Goal: Book appointment/travel/reservation

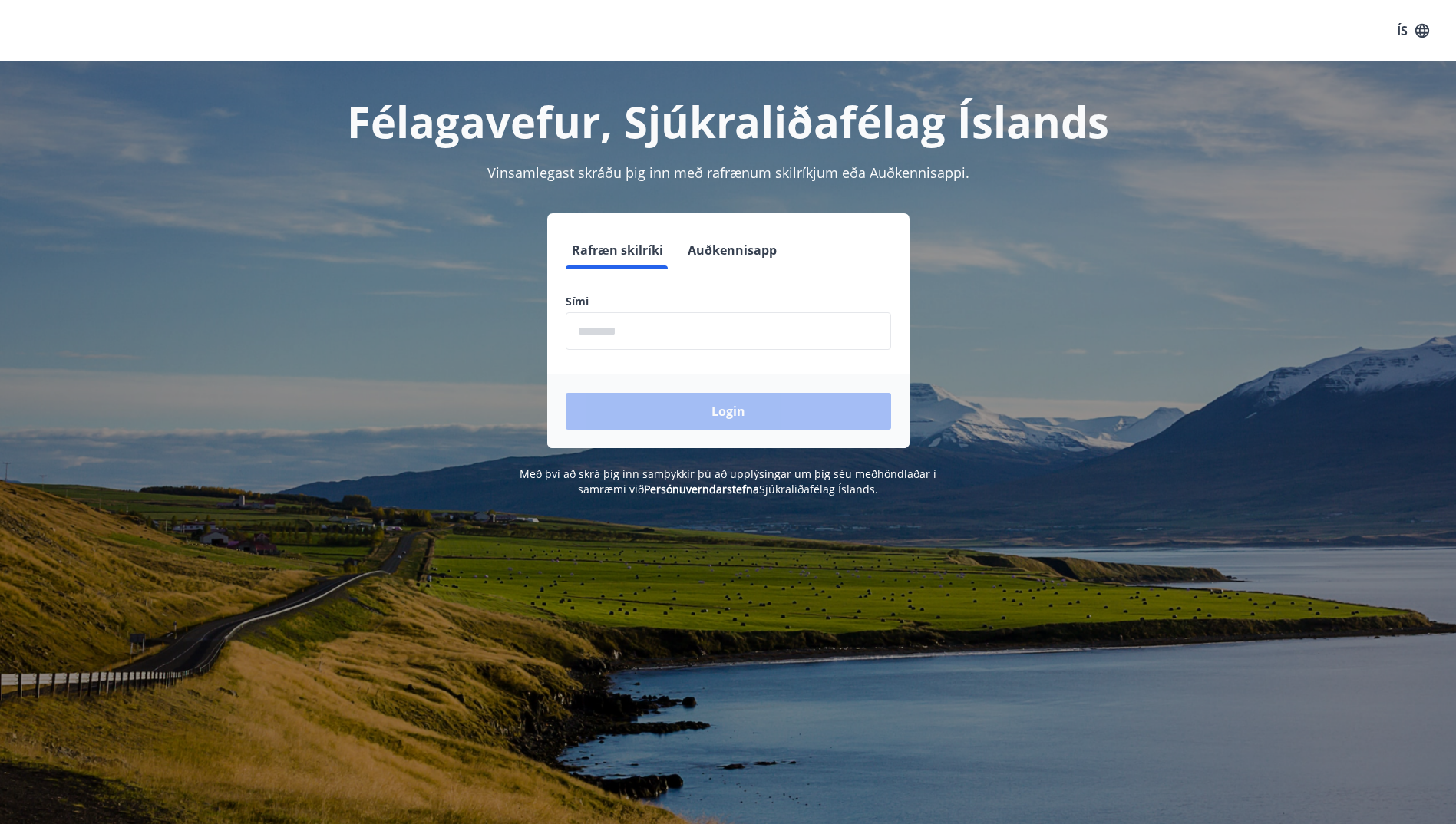
click at [634, 339] on input "phone" at bounding box center [728, 331] width 325 height 38
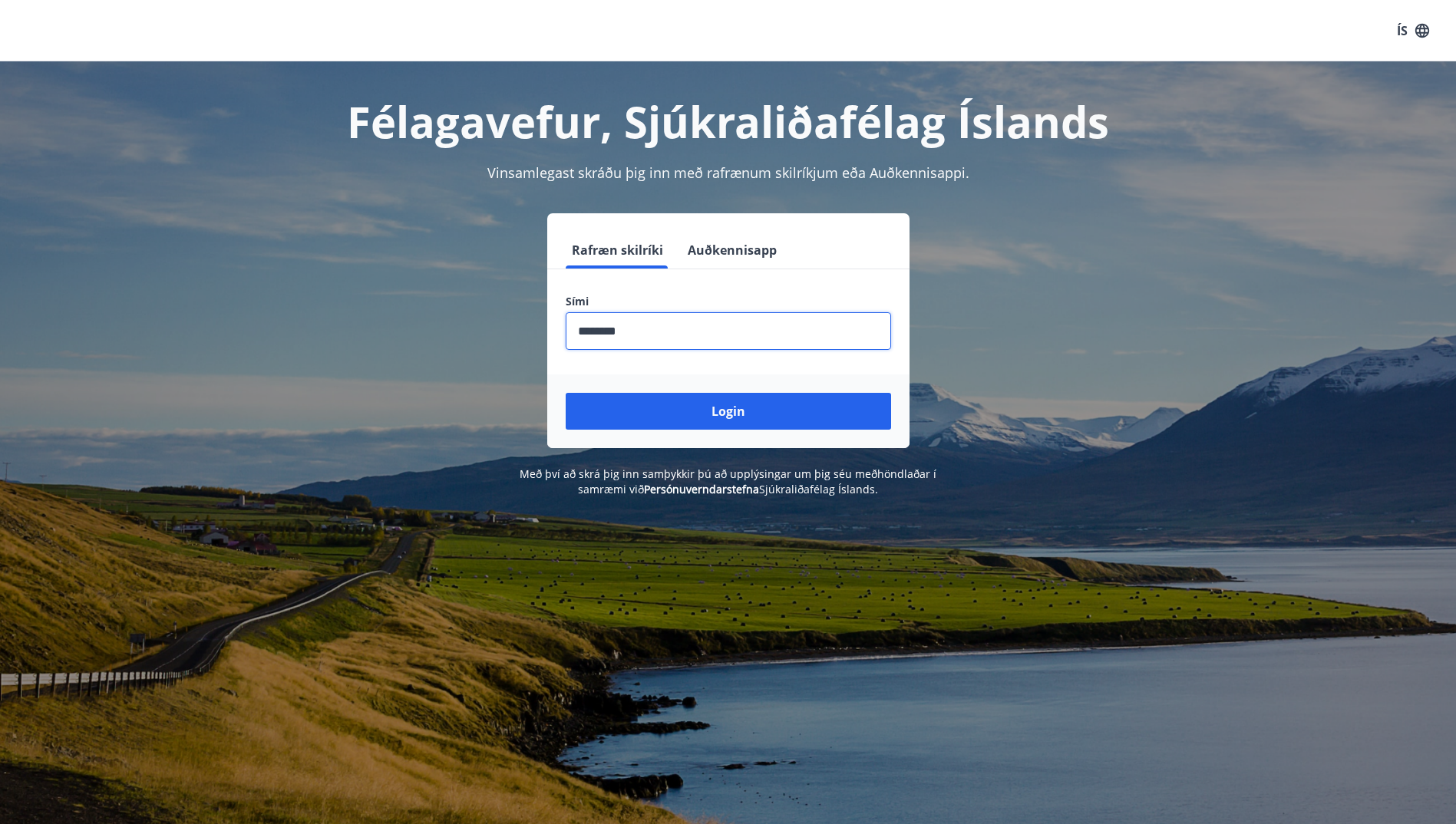
type input "********"
click at [629, 396] on button "Login" at bounding box center [728, 411] width 325 height 37
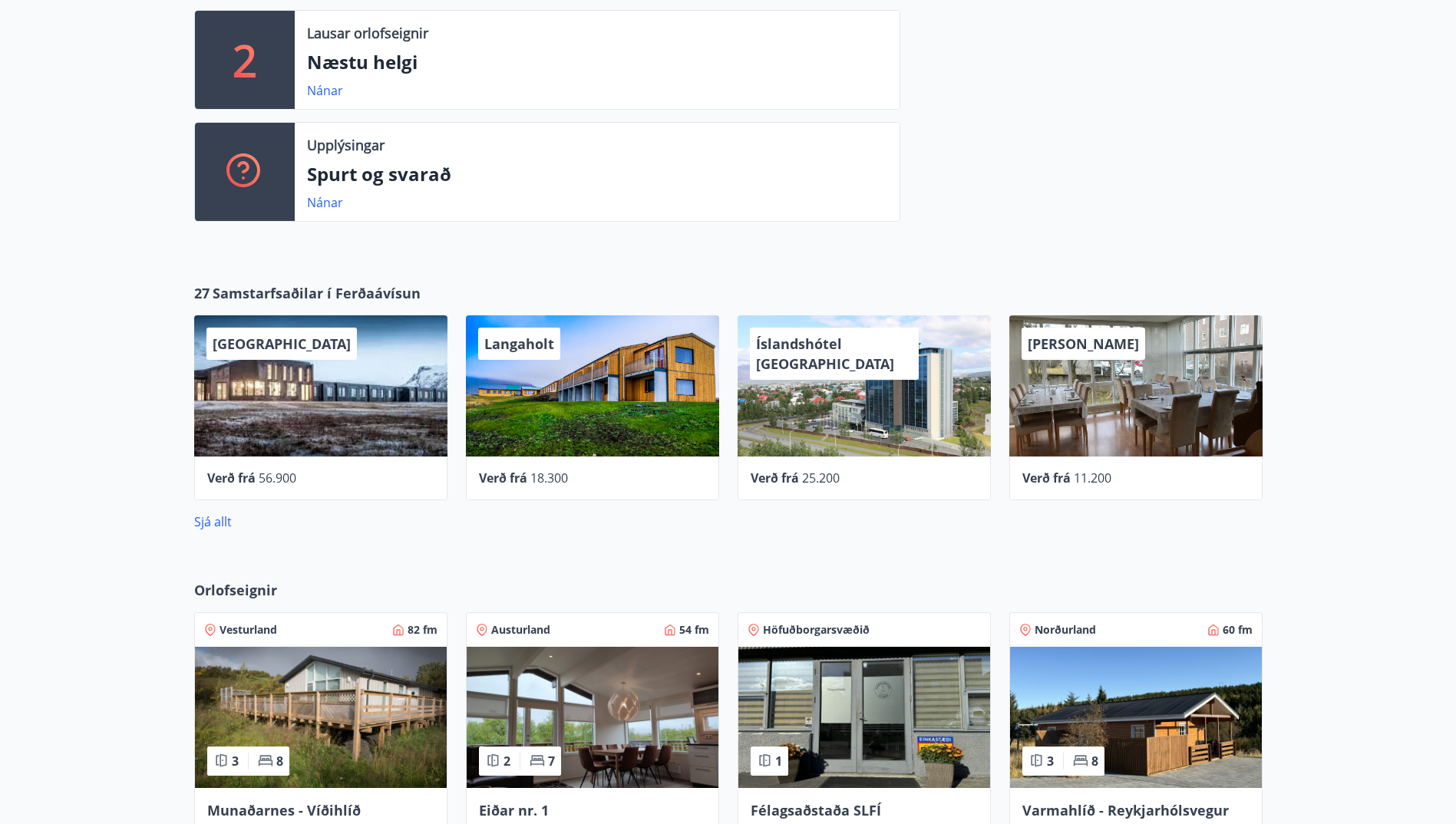
scroll to position [615, 0]
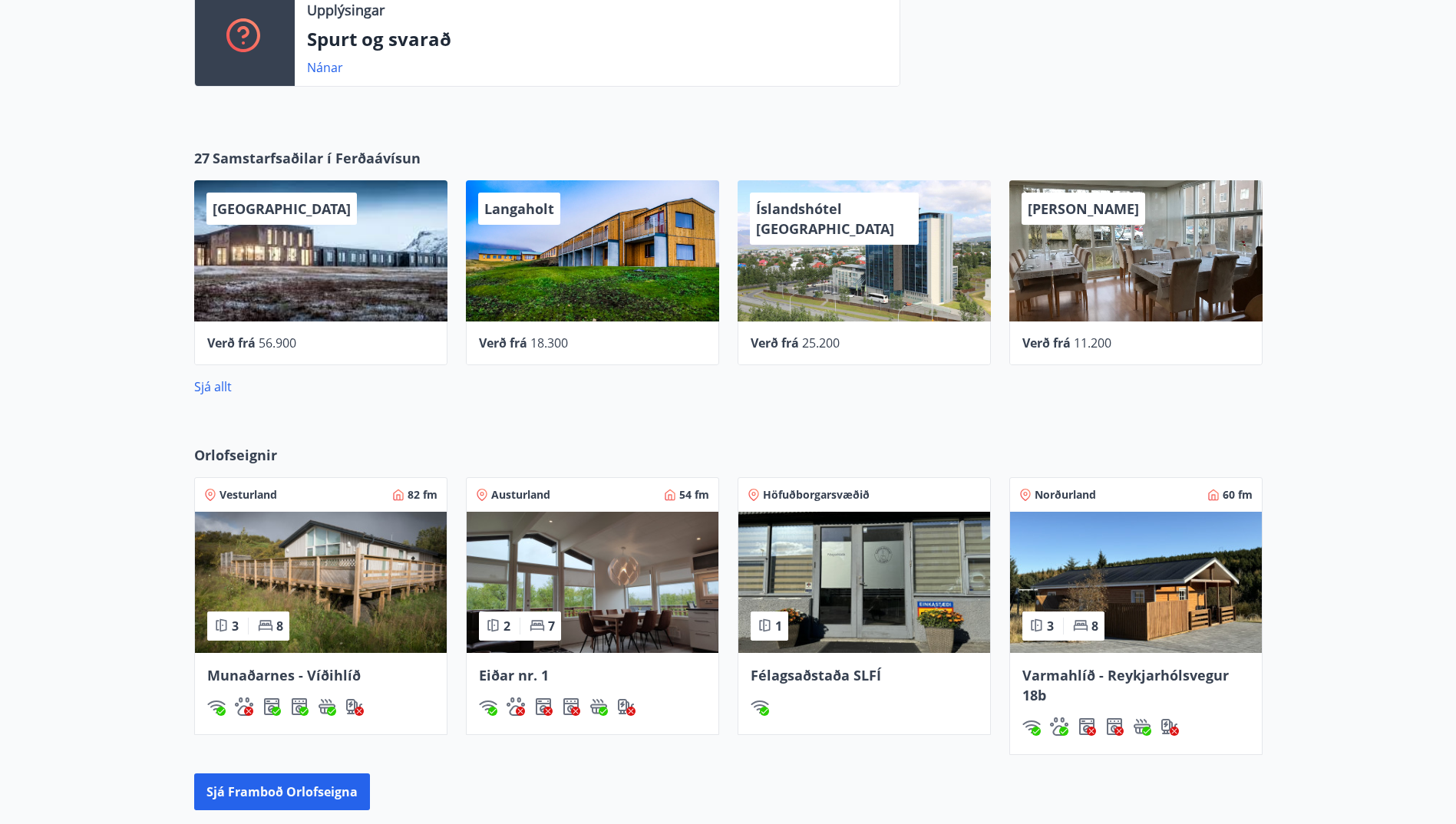
click at [307, 581] on img at bounding box center [320, 582] width 251 height 141
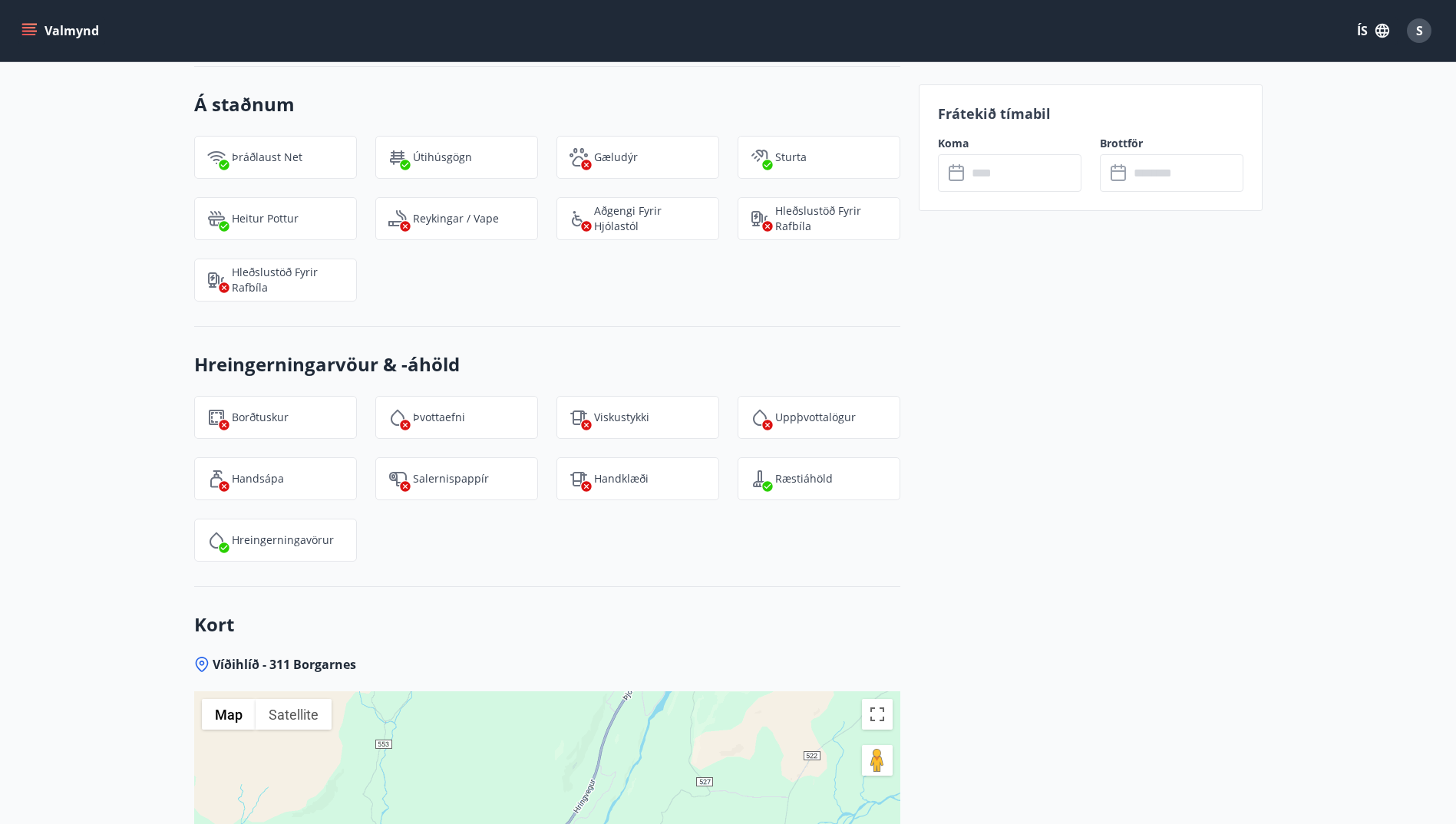
scroll to position [1577, 0]
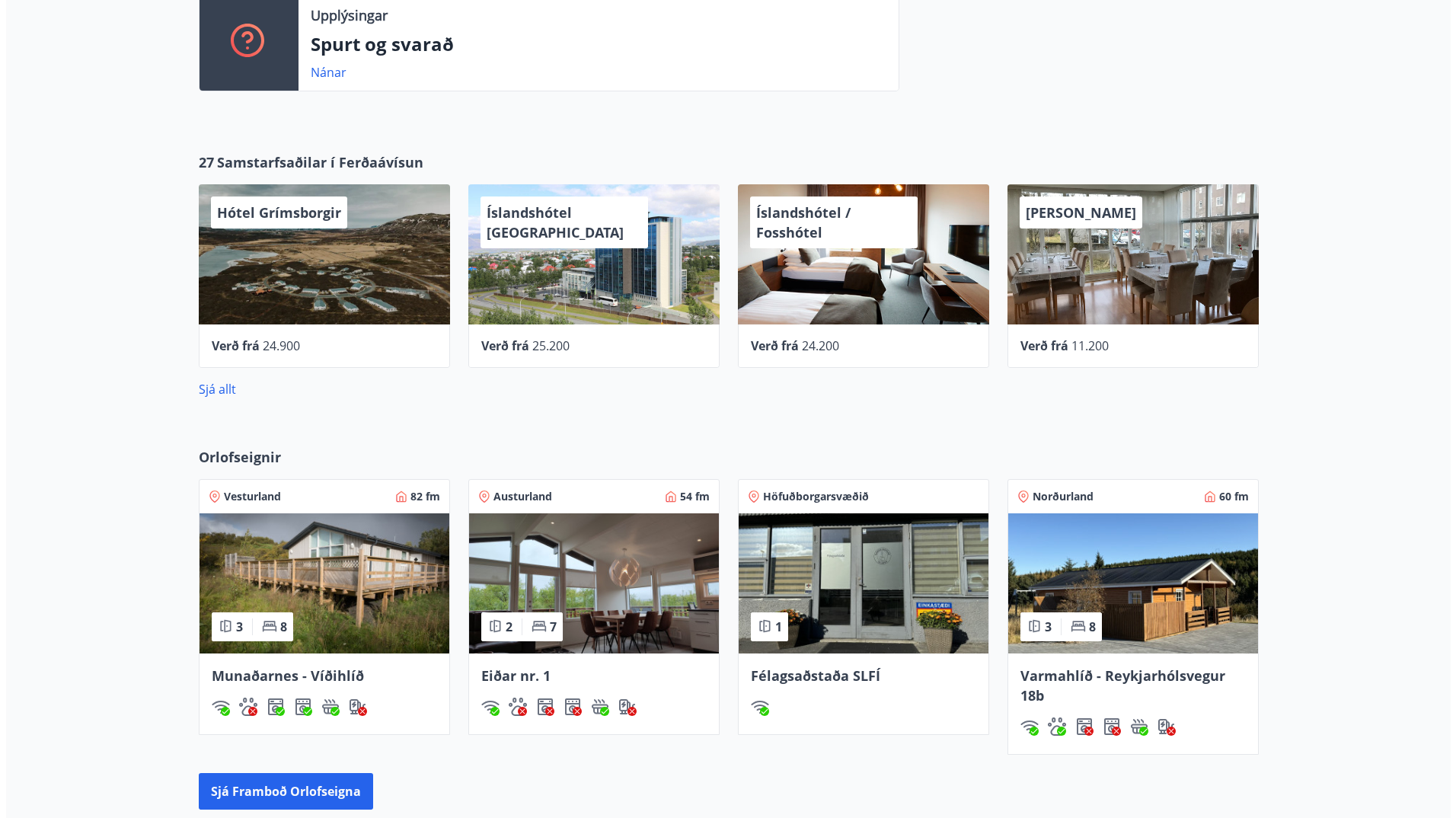
scroll to position [605, 0]
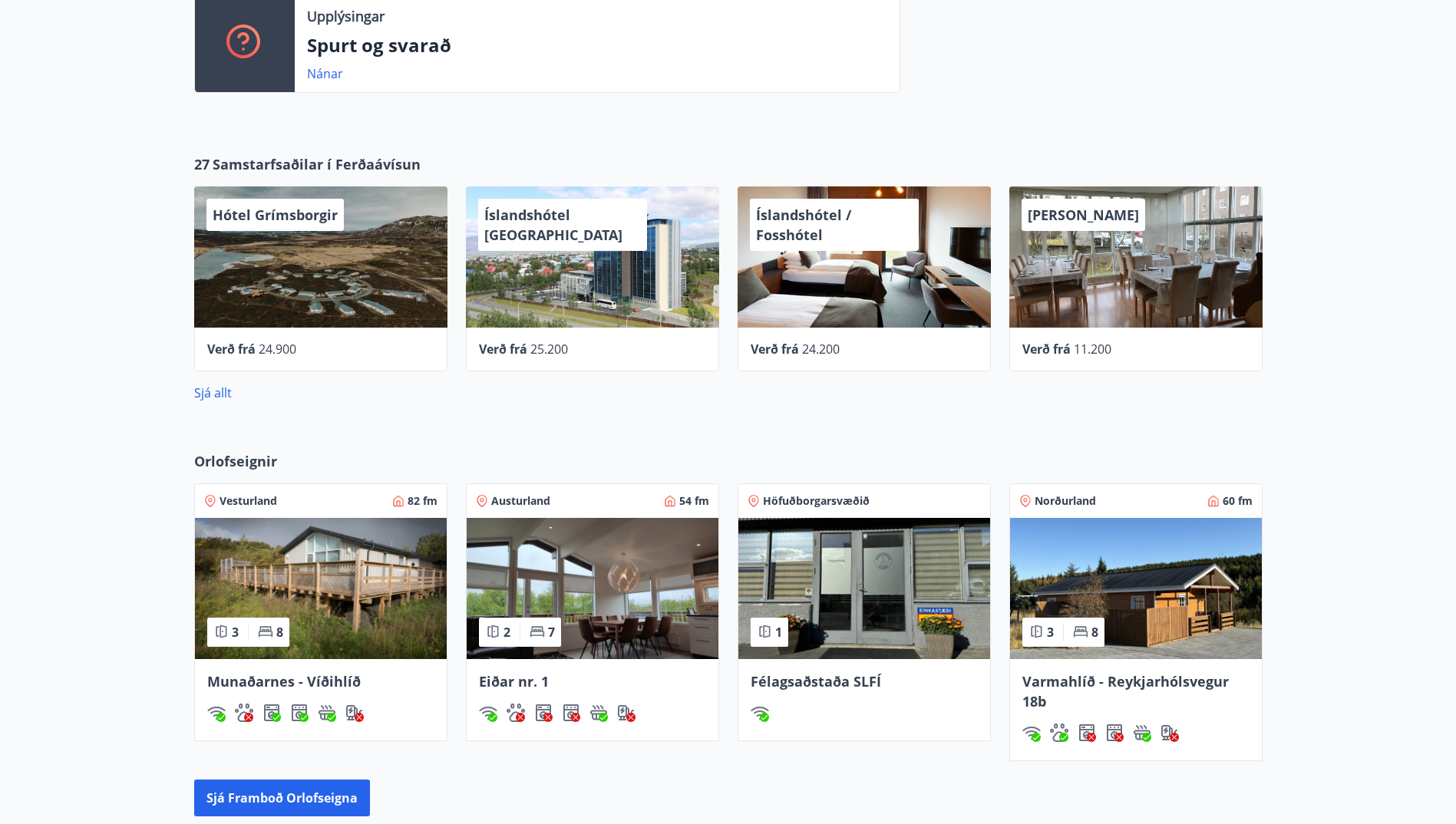
click at [283, 242] on div "Hótel Grímsborgir" at bounding box center [320, 257] width 253 height 141
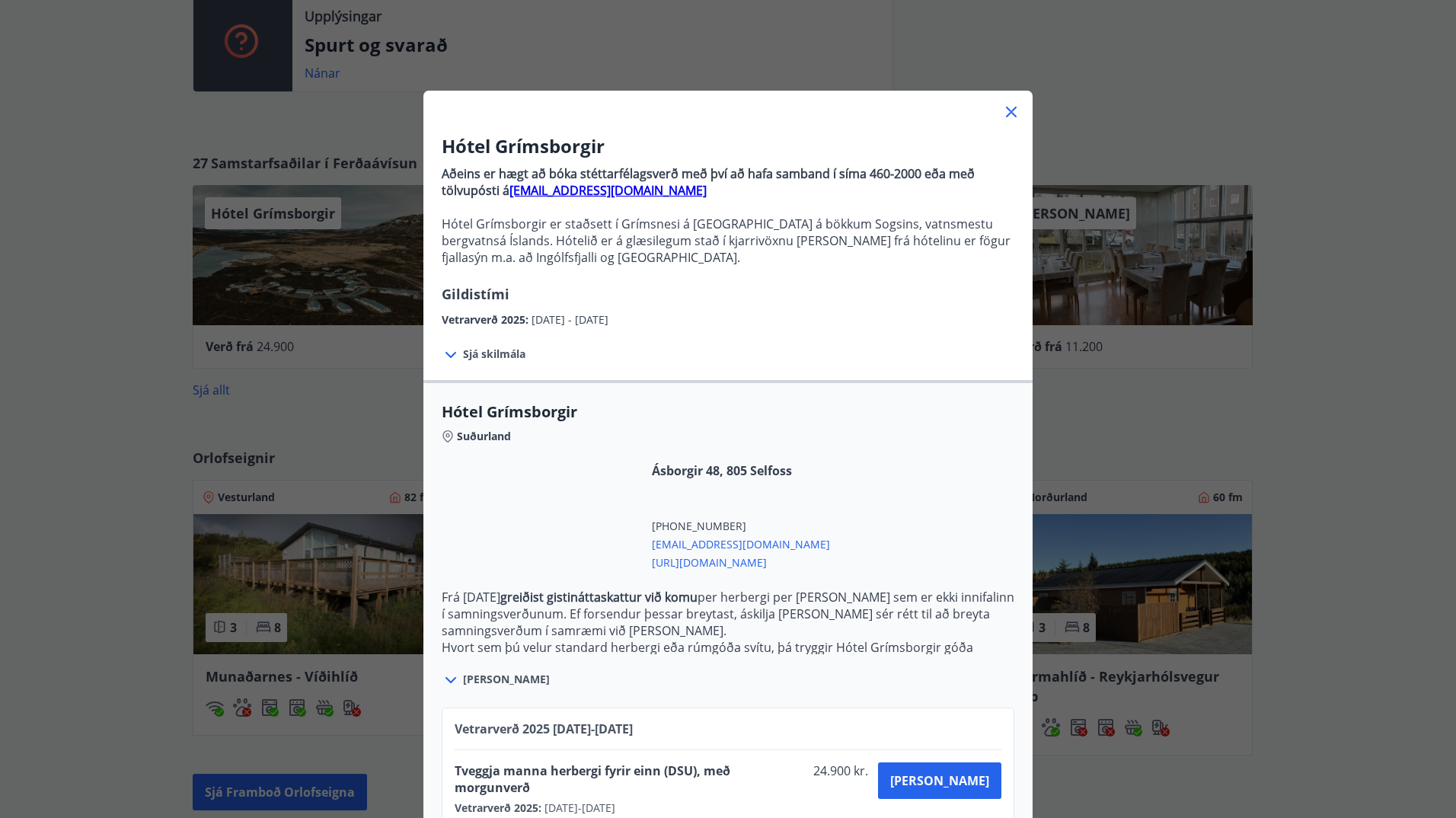
scroll to position [0, 0]
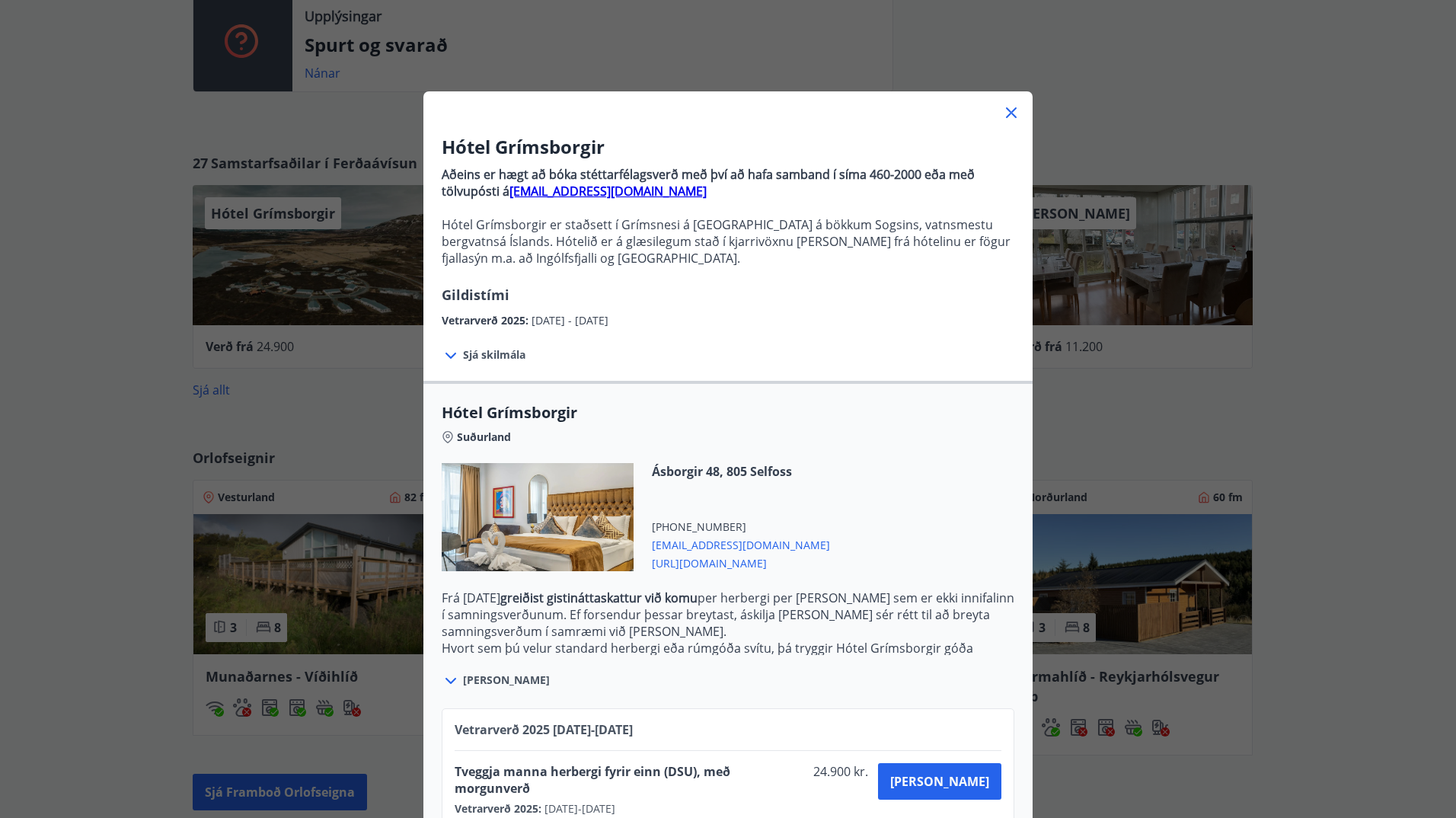
click at [494, 353] on span "Sjá skilmála" at bounding box center [494, 355] width 62 height 15
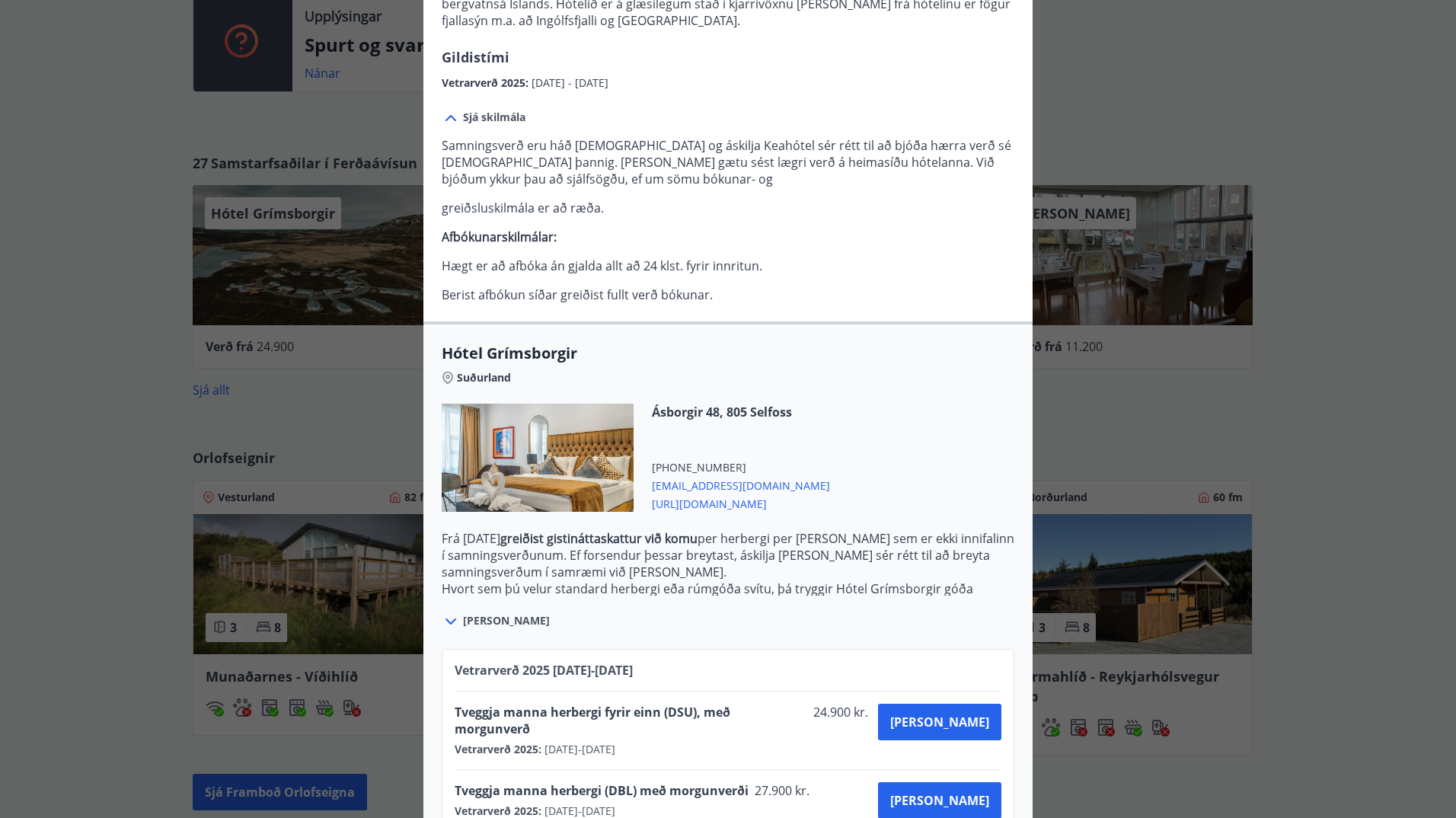
scroll to position [265, 0]
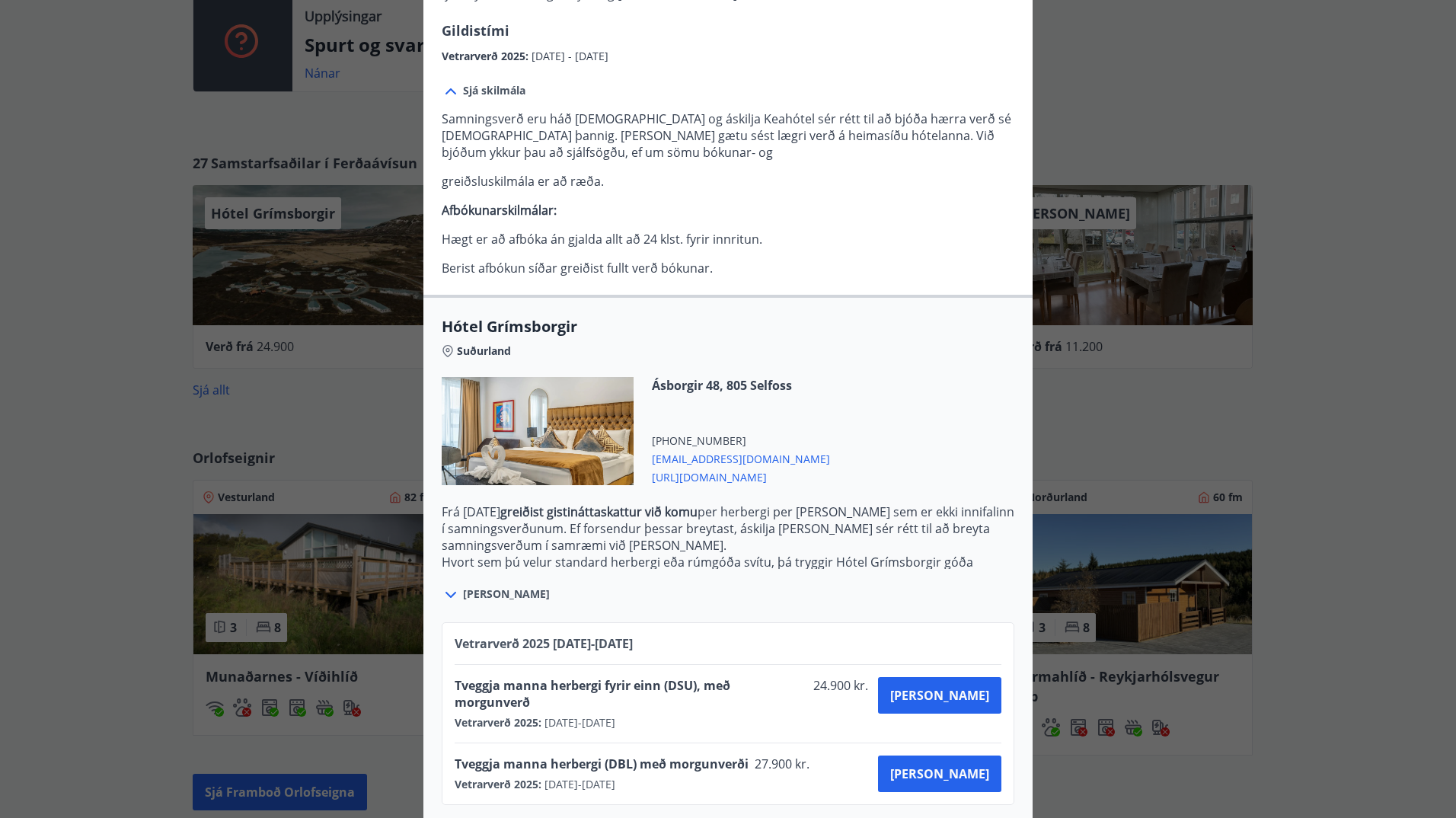
click at [445, 595] on icon at bounding box center [450, 595] width 10 height 6
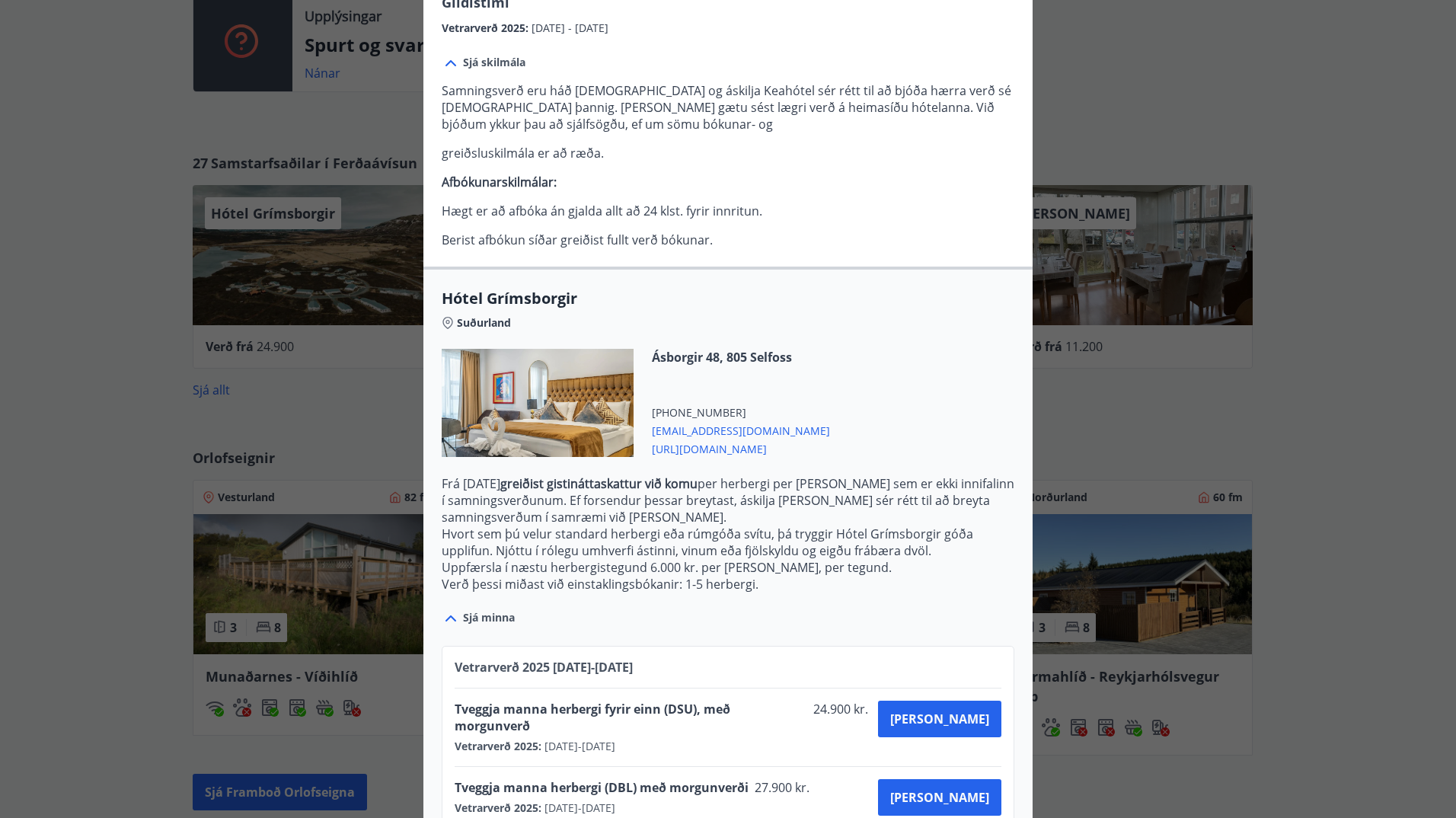
scroll to position [317, 0]
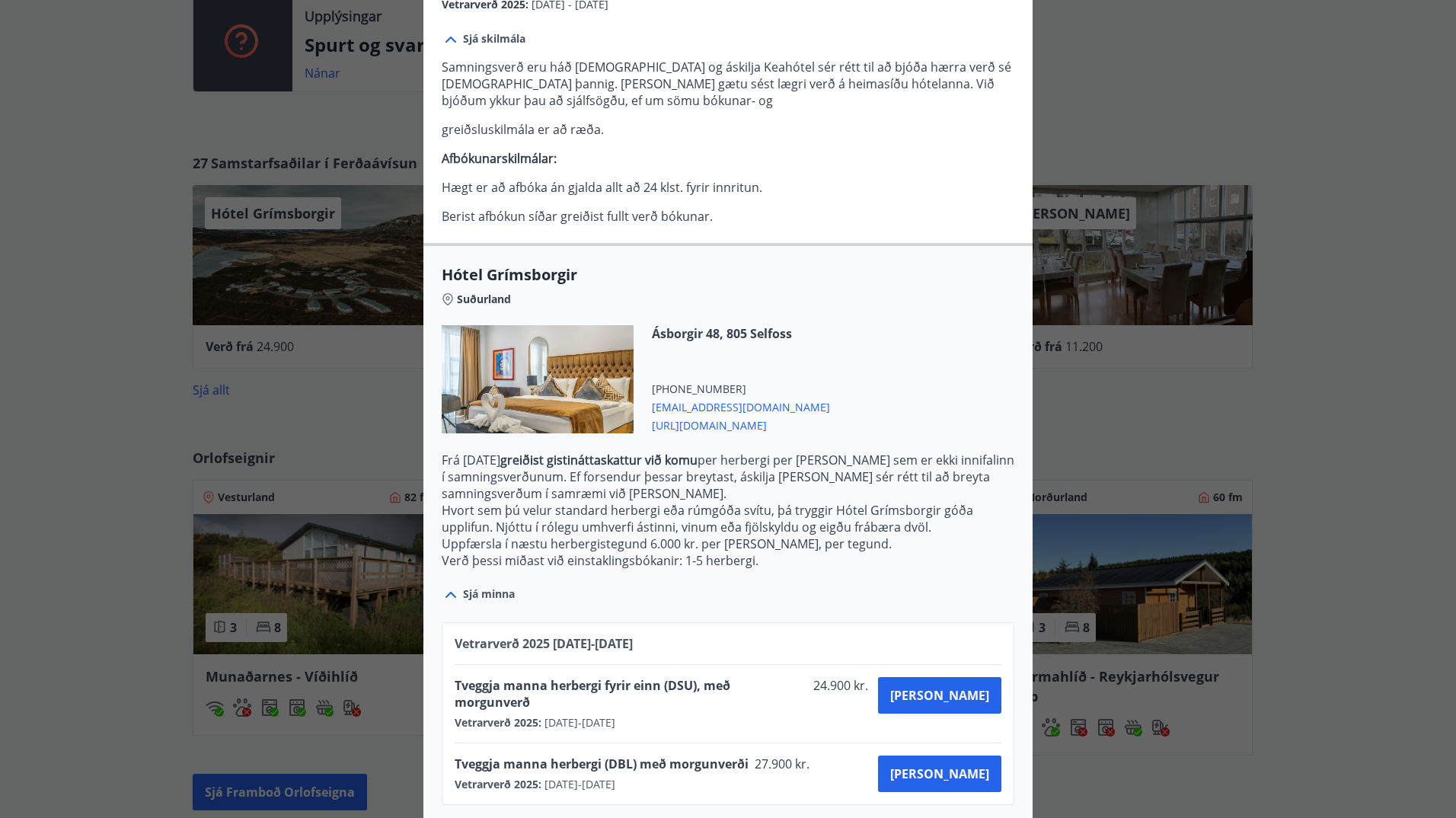
click at [111, 427] on div "Hótel Grímsborgir Aðeins er hægt að bóka stéttarfélagsverð með því að hafa samb…" at bounding box center [728, 92] width 1456 height 818
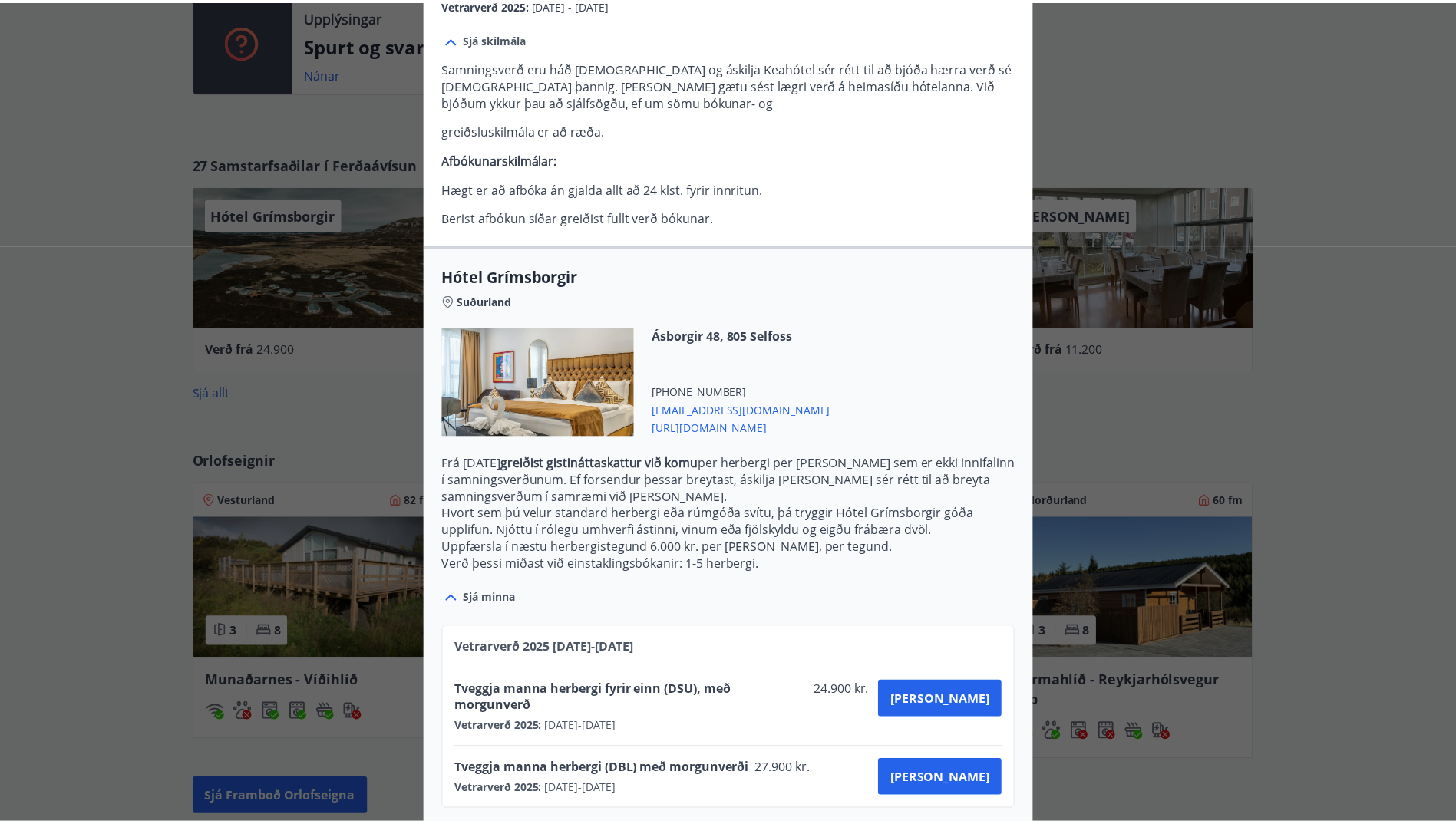
scroll to position [0, 0]
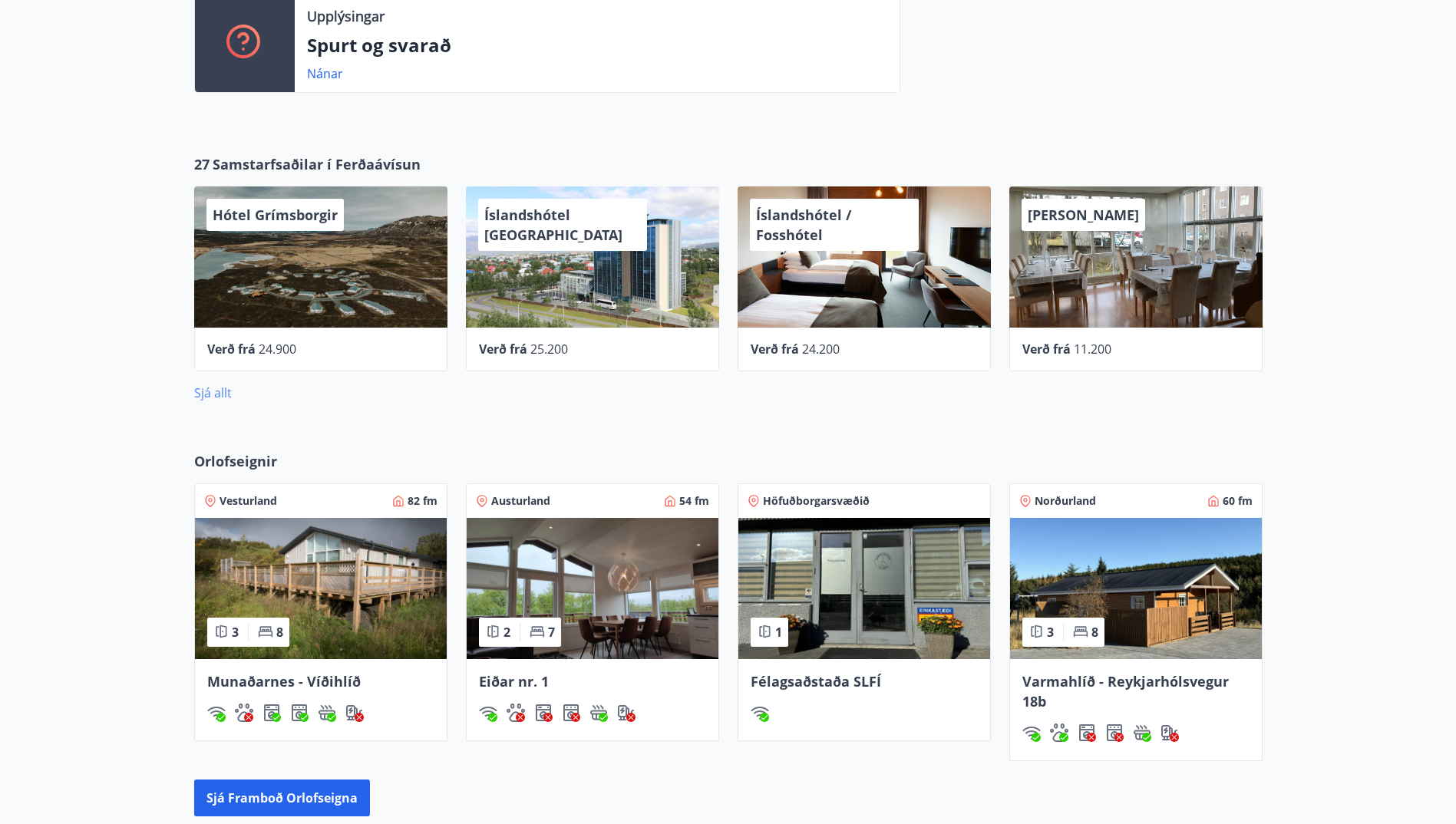
click at [219, 398] on link "Sjá allt" at bounding box center [213, 393] width 38 height 17
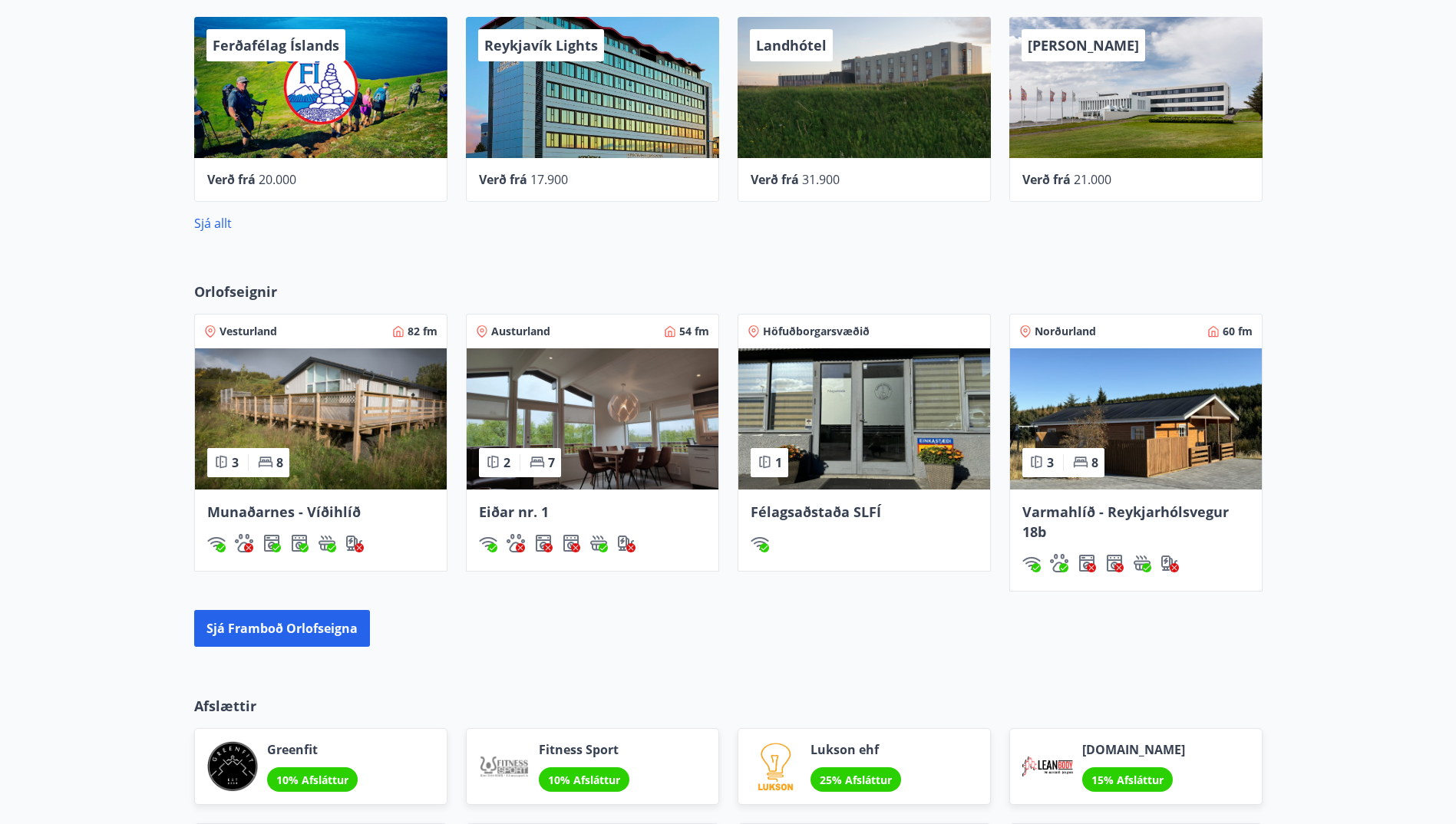
scroll to position [769, 0]
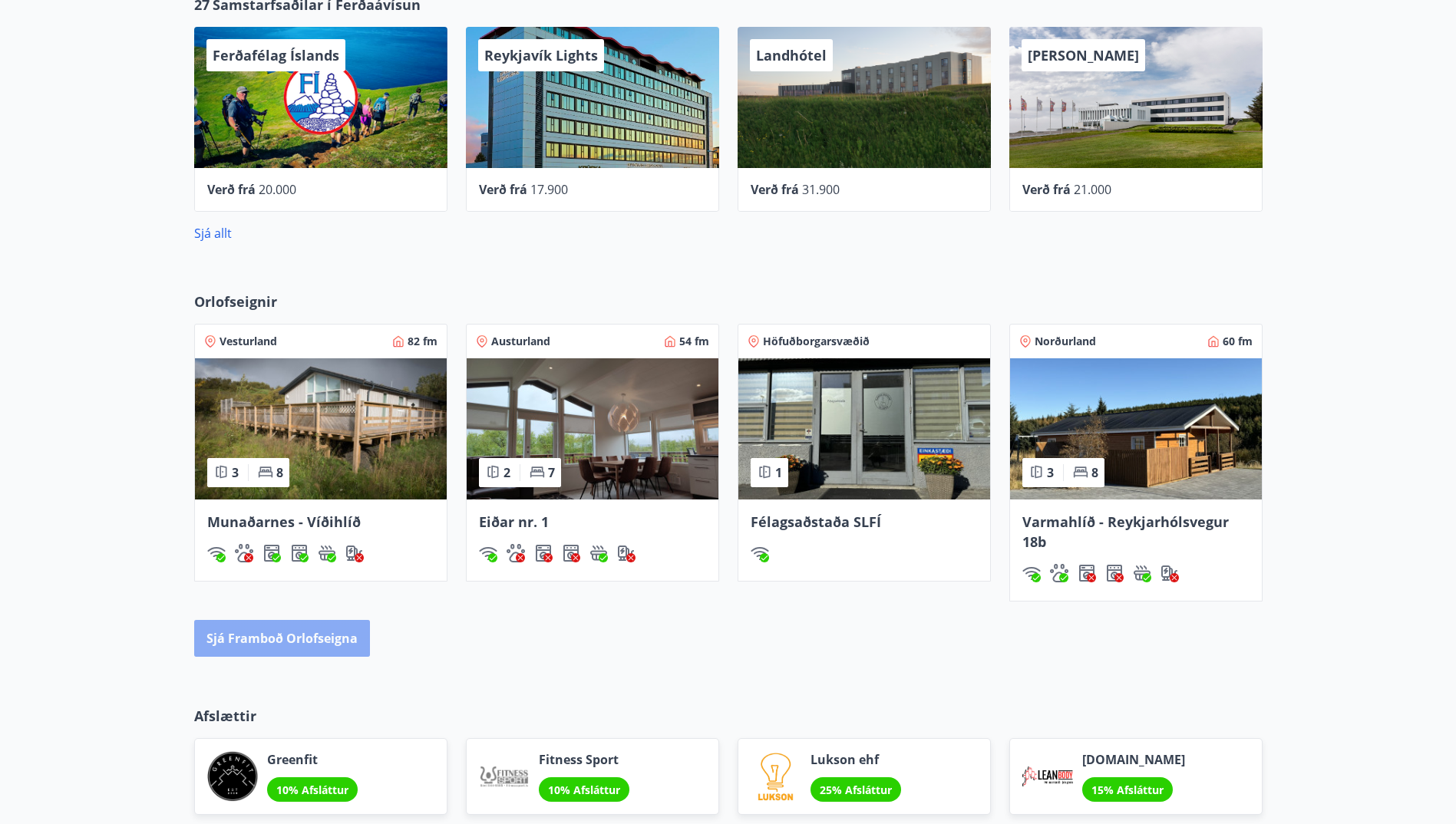
click at [301, 648] on button "Sjá framboð orlofseigna" at bounding box center [282, 638] width 176 height 37
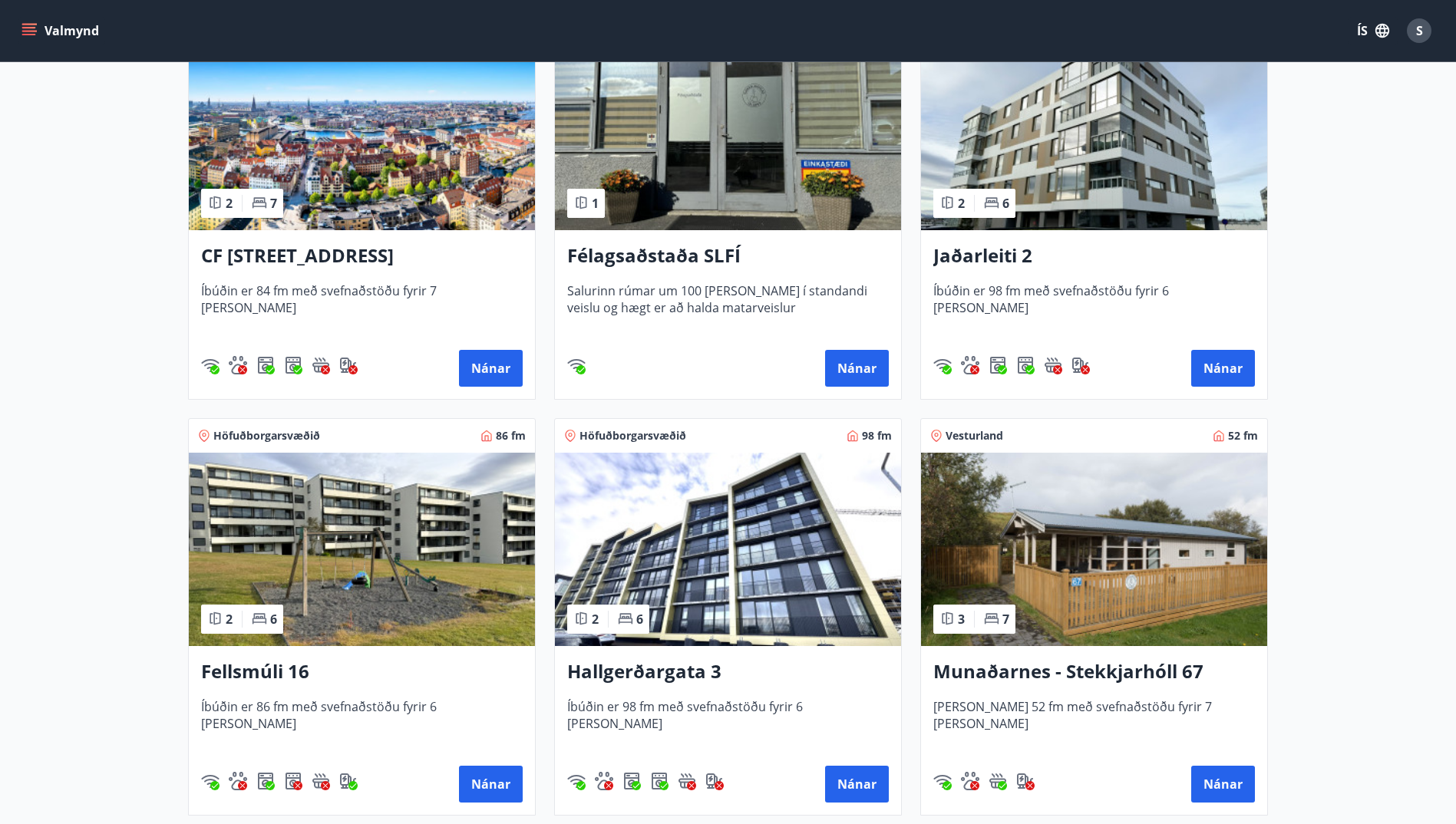
scroll to position [520, 0]
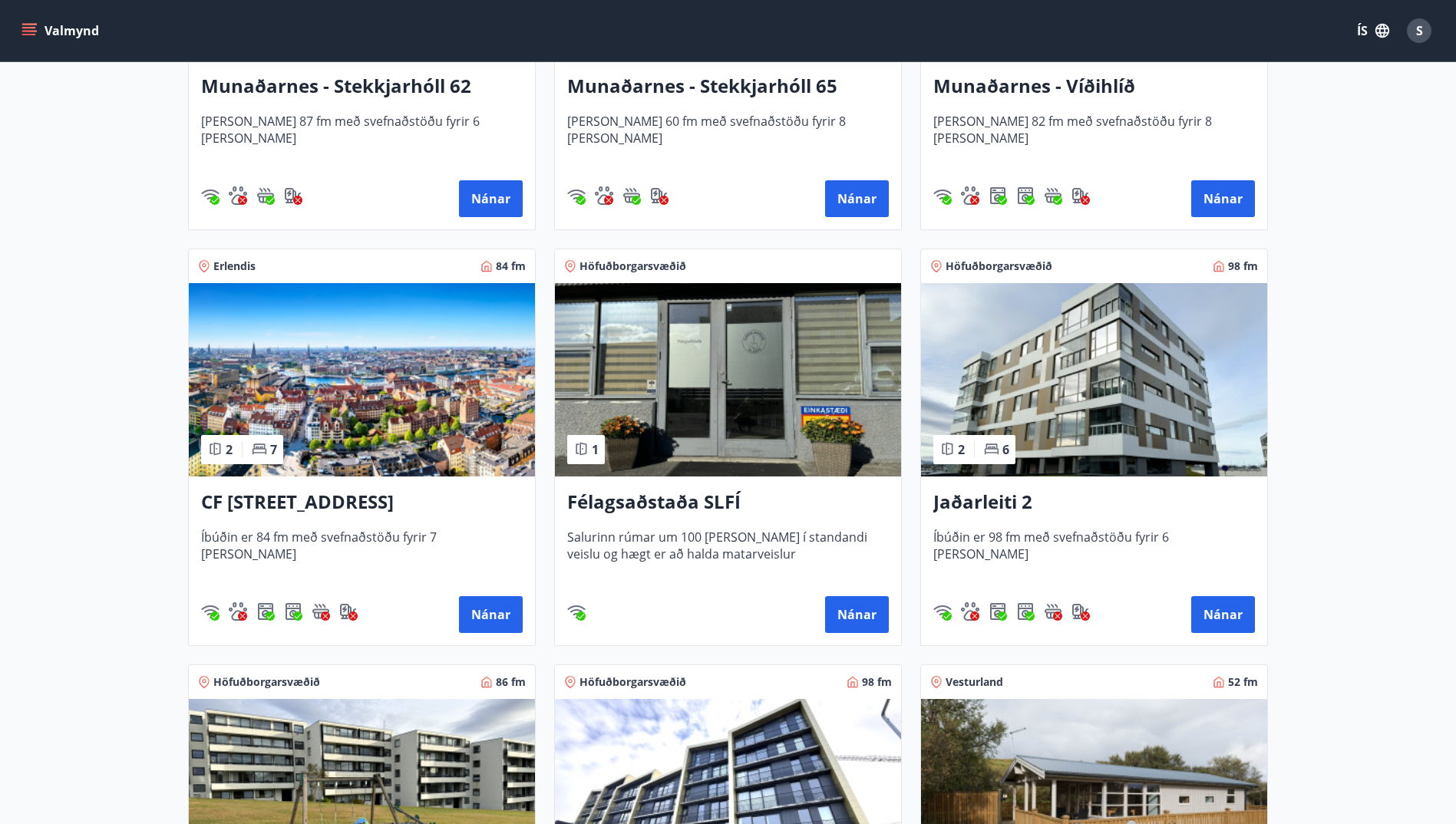
click at [349, 423] on img at bounding box center [361, 380] width 346 height 194
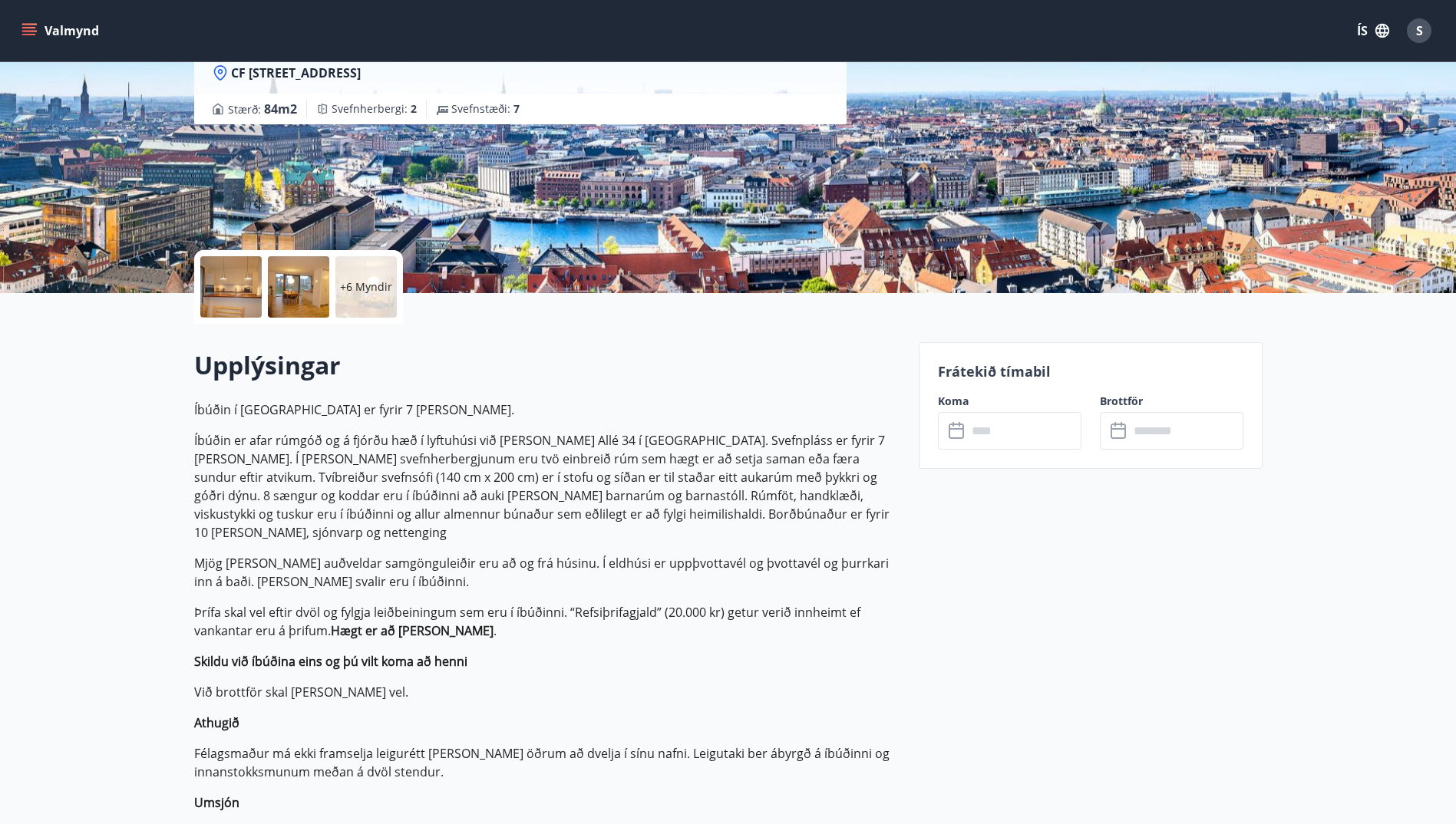
scroll to position [153, 0]
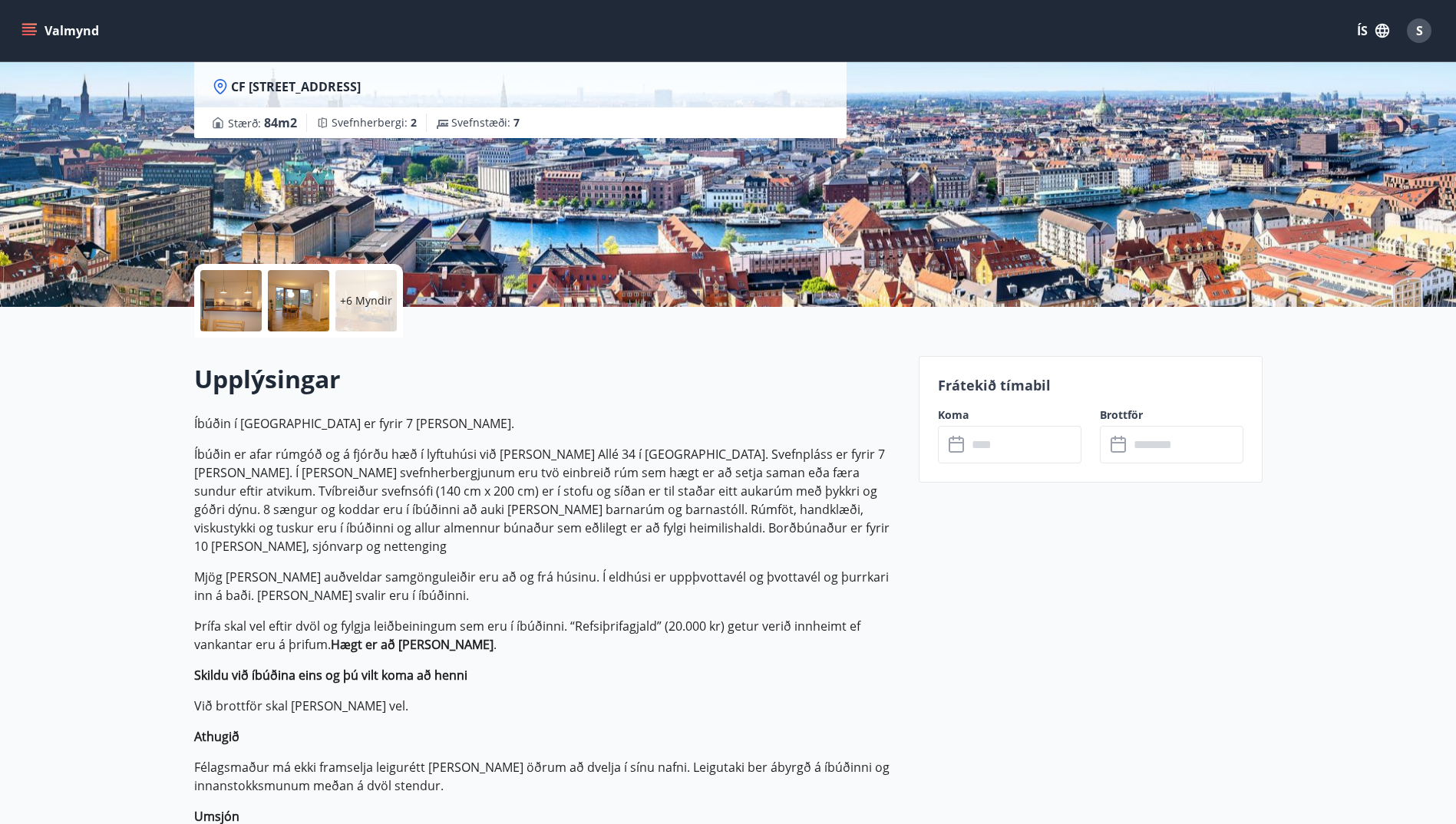
click at [969, 447] on input "text" at bounding box center [1024, 444] width 114 height 38
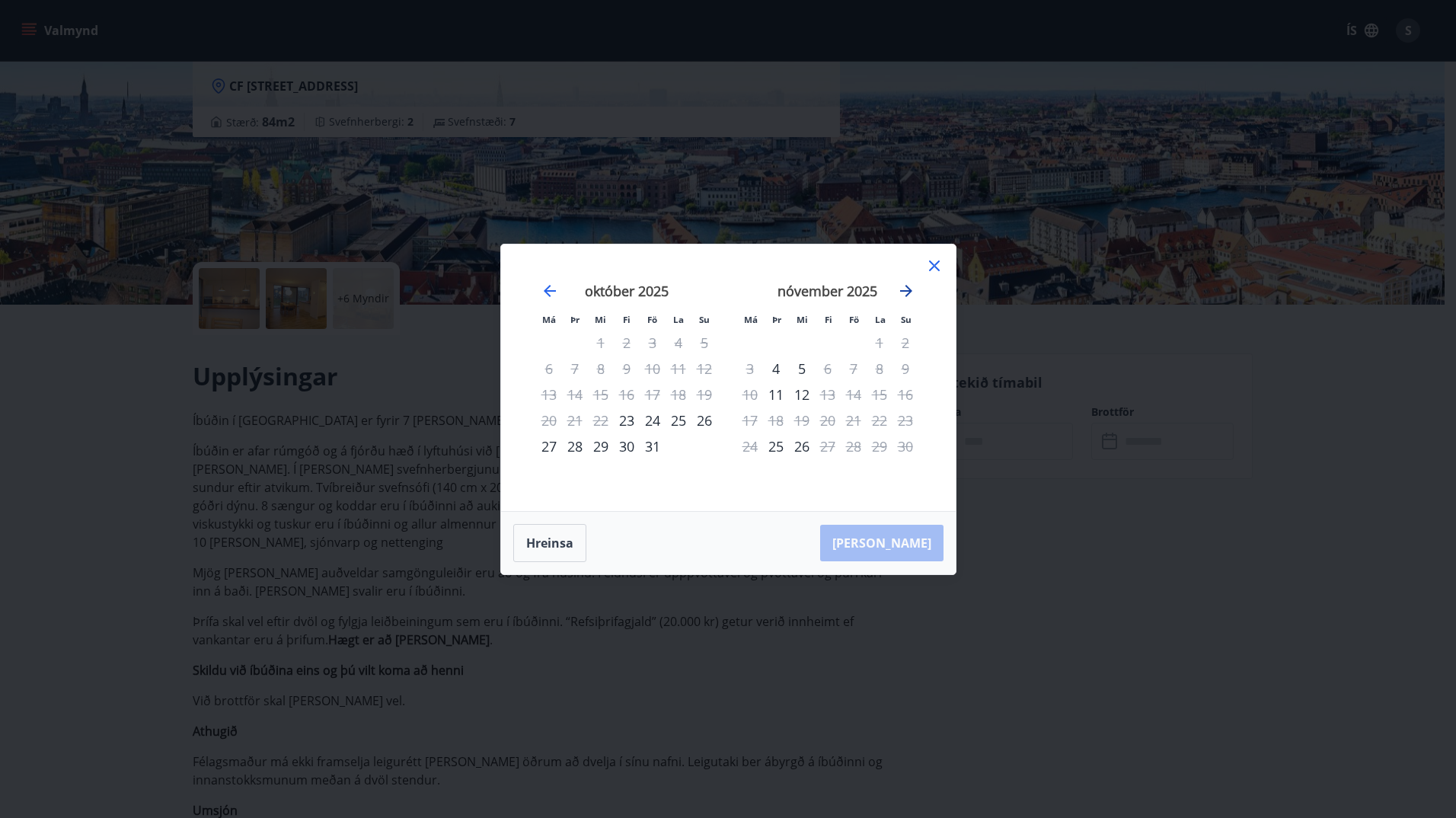
click at [903, 297] on icon "Move forward to switch to the next month." at bounding box center [906, 291] width 18 height 18
click at [932, 269] on icon at bounding box center [934, 265] width 18 height 18
